Goal: Task Accomplishment & Management: Manage account settings

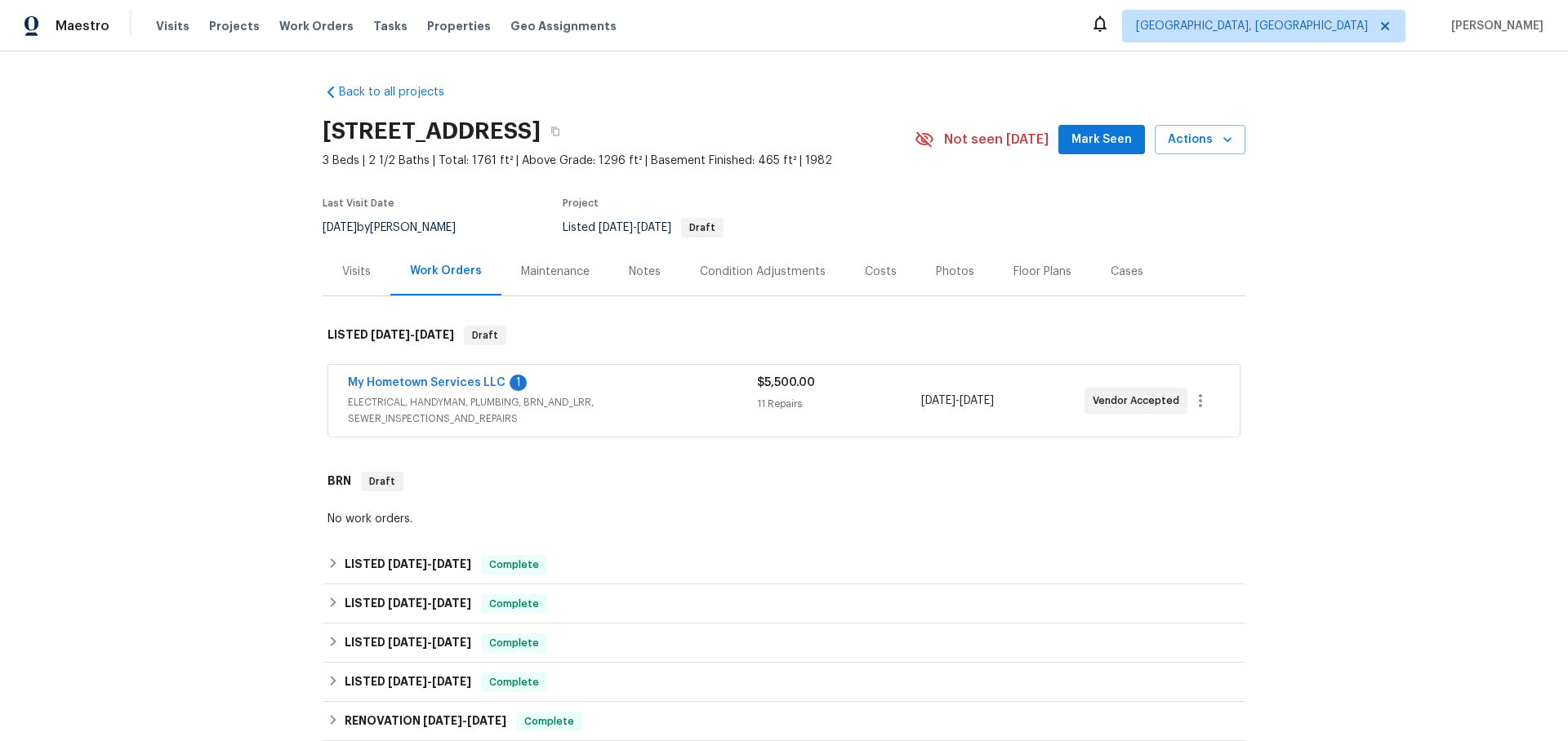
click at [573, 382] on div "My Hometown Services LLC 1" at bounding box center [552, 384] width 409 height 19
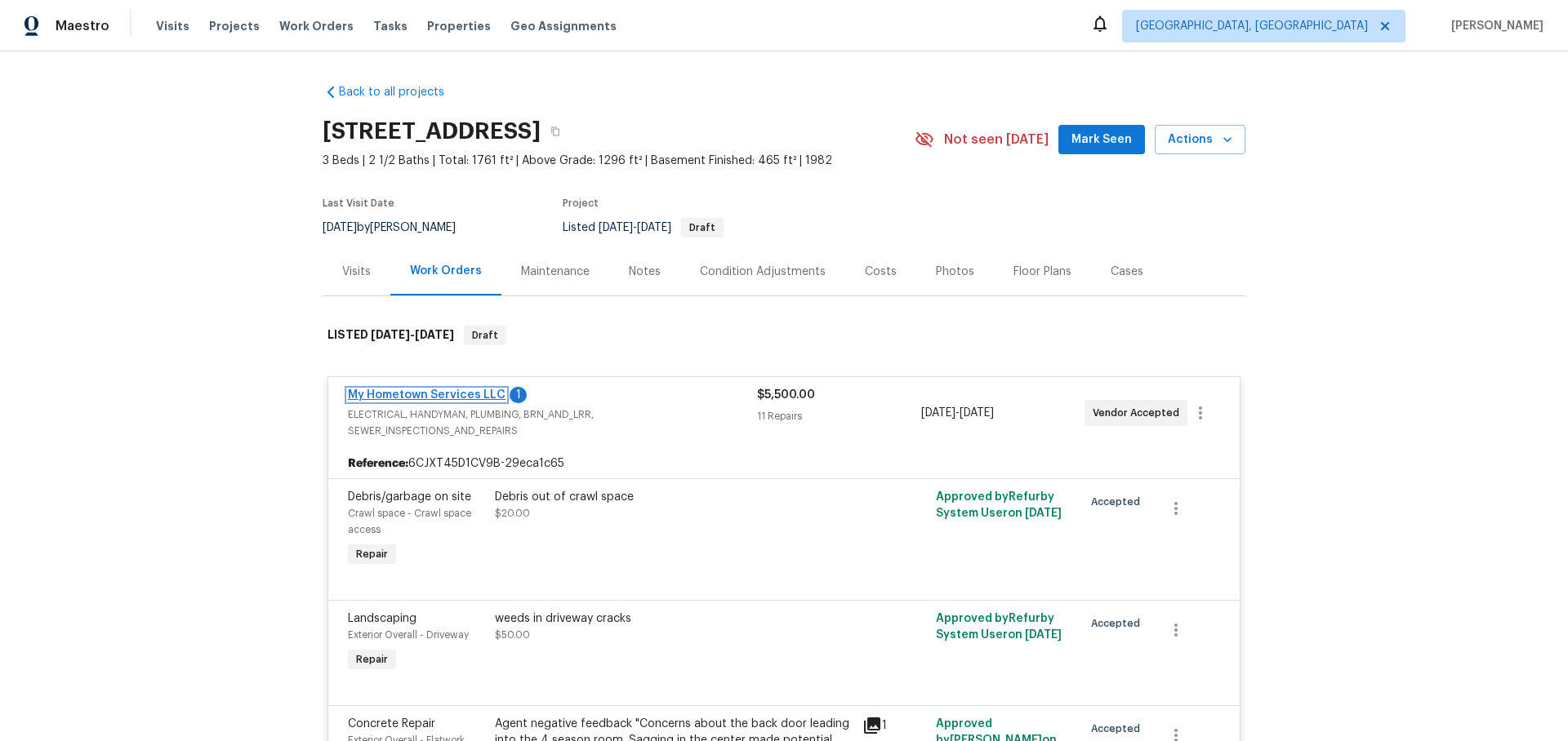
click at [466, 393] on link "My Hometown Services LLC" at bounding box center [427, 395] width 158 height 11
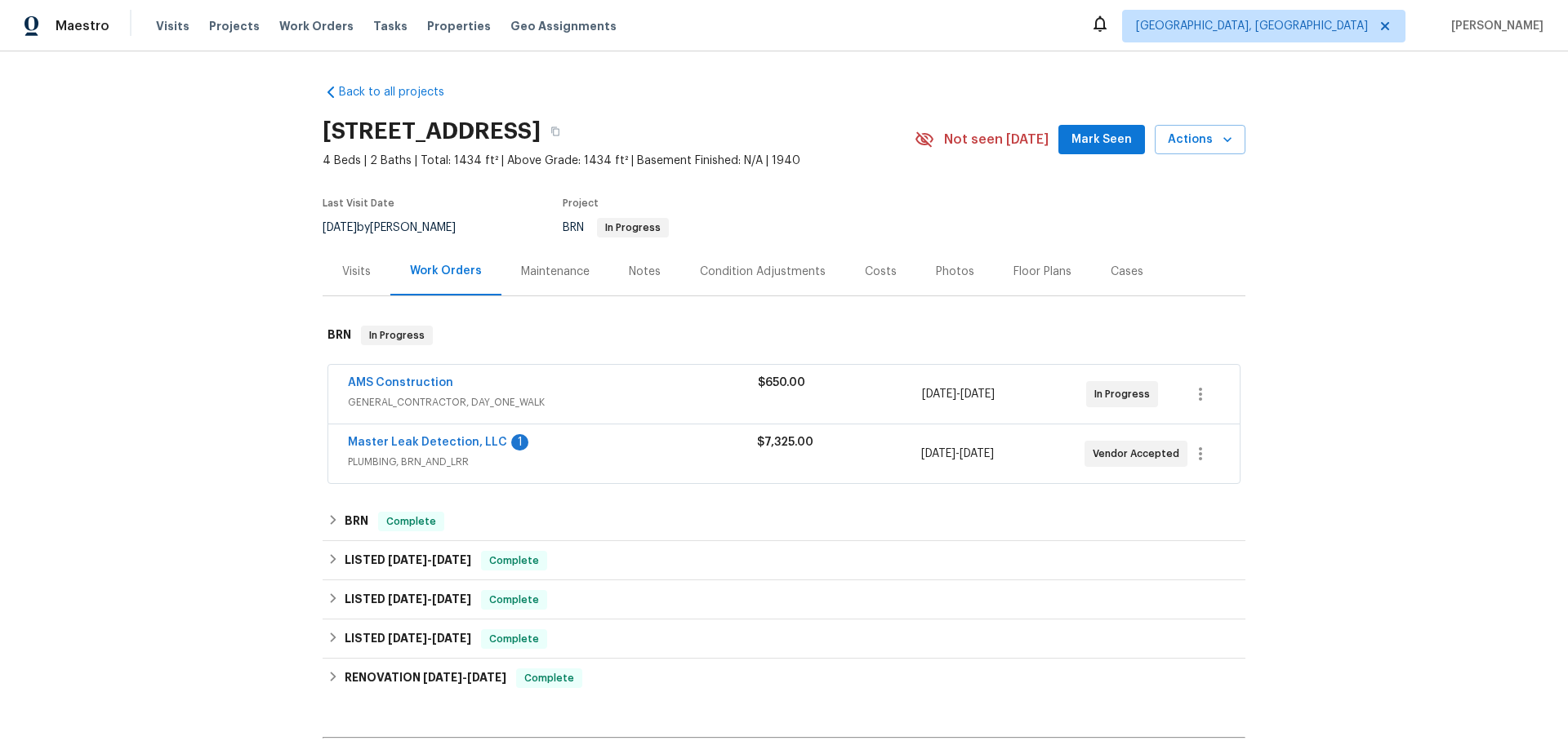
click at [687, 448] on div "Master Leak Detection, LLC 1" at bounding box center [552, 444] width 409 height 19
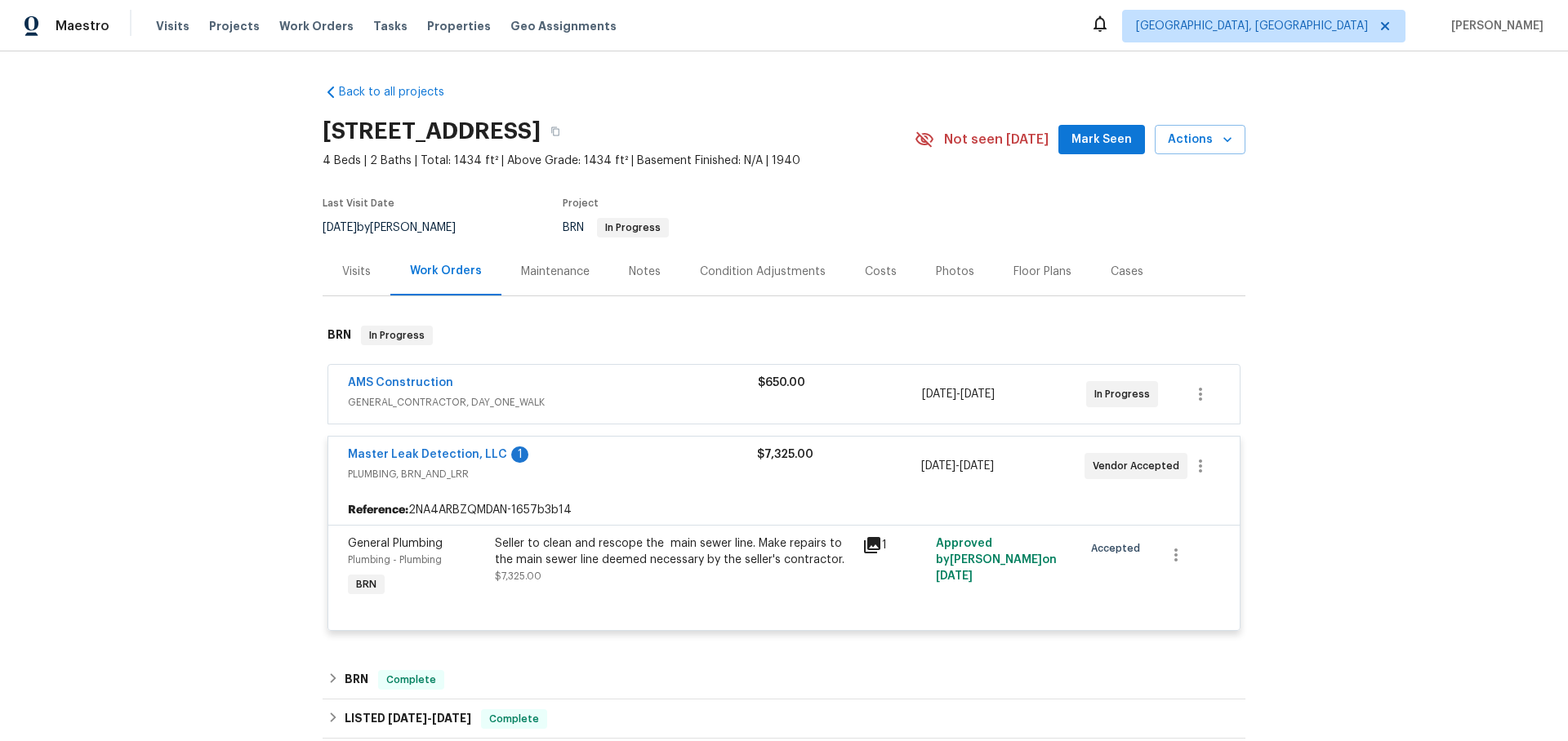
click at [598, 382] on div "AMS Construction" at bounding box center [552, 384] width 410 height 19
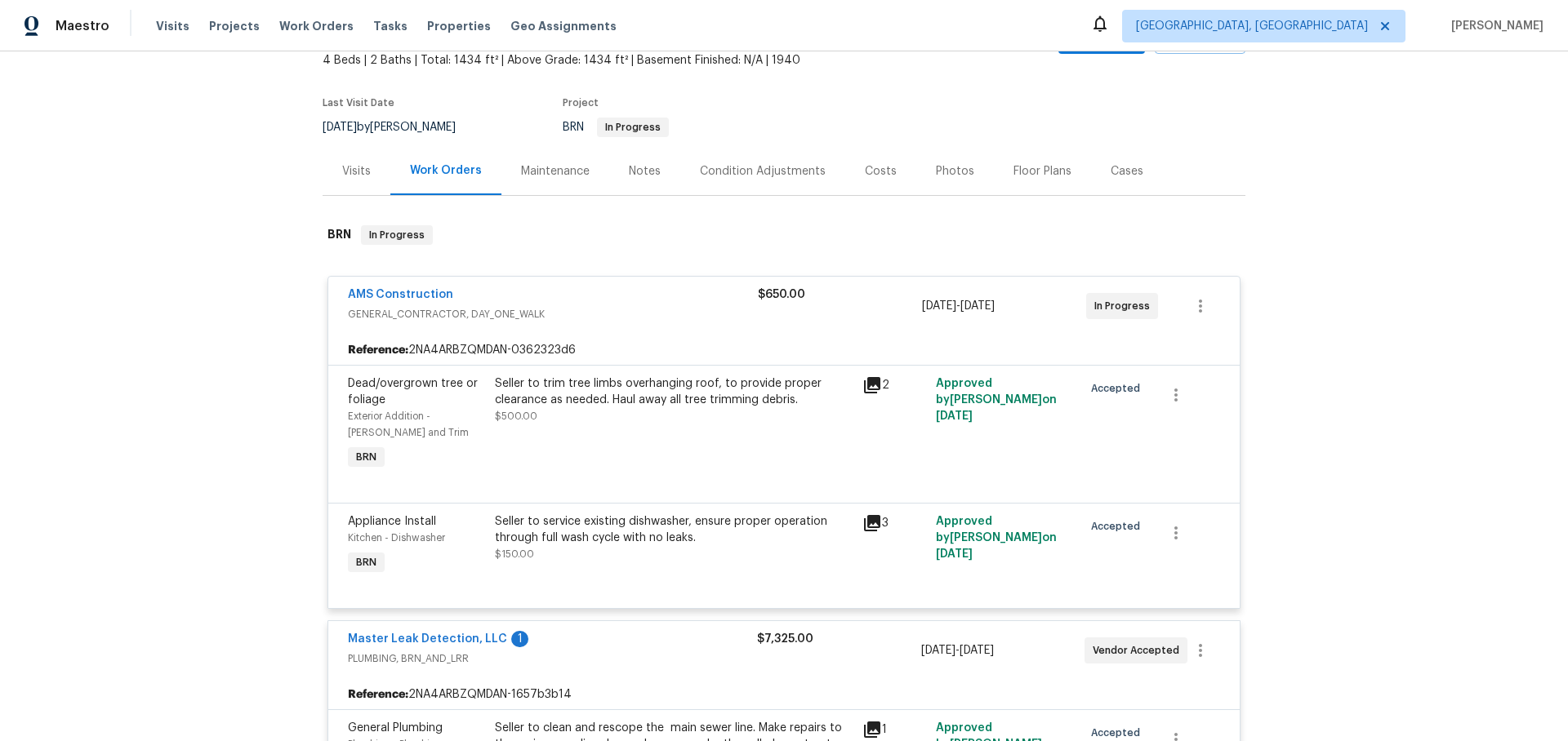
scroll to position [100, 0]
